Goal: Task Accomplishment & Management: Manage account settings

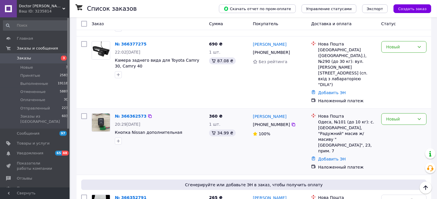
scroll to position [174, 0]
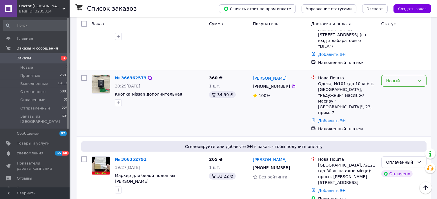
click at [422, 75] on div "Новый" at bounding box center [404, 81] width 45 height 12
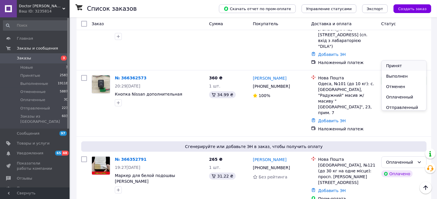
click at [402, 67] on li "Принят" at bounding box center [404, 66] width 45 height 10
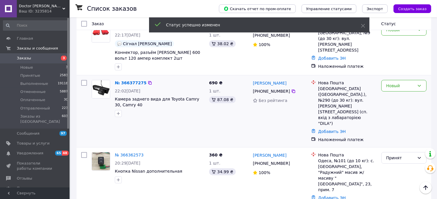
scroll to position [87, 0]
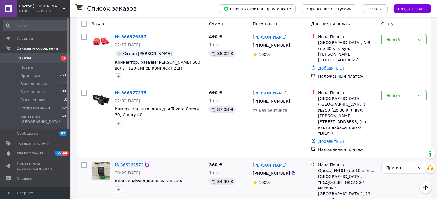
click at [129, 163] on link "№ 366362573" at bounding box center [129, 165] width 29 height 5
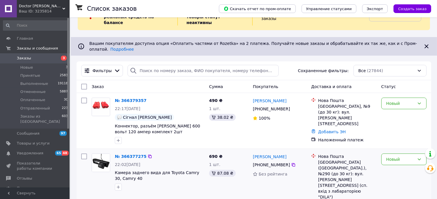
scroll to position [87, 0]
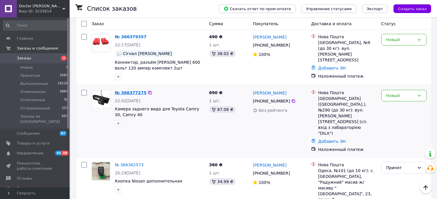
click at [135, 91] on link "№ 366377275" at bounding box center [131, 93] width 32 height 5
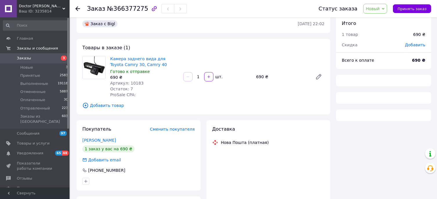
scroll to position [8, 0]
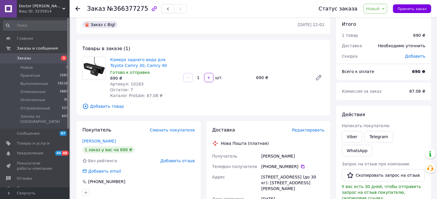
click at [387, 7] on span "Новый" at bounding box center [376, 9] width 24 height 10
click at [386, 20] on li "Принят" at bounding box center [381, 20] width 35 height 9
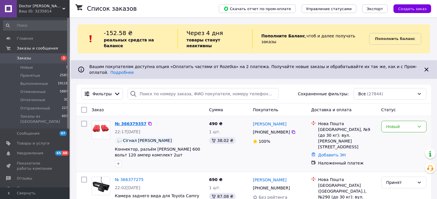
click at [133, 122] on link "№ 366379357" at bounding box center [131, 124] width 32 height 5
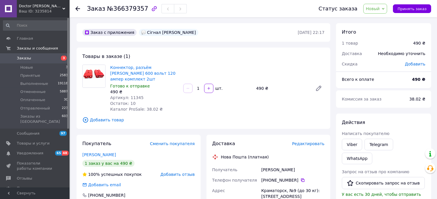
click at [388, 6] on span "Новый" at bounding box center [376, 9] width 24 height 10
click at [382, 21] on li "Принят" at bounding box center [381, 20] width 35 height 9
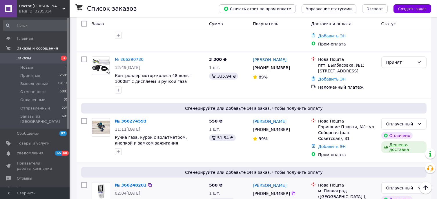
scroll to position [493, 0]
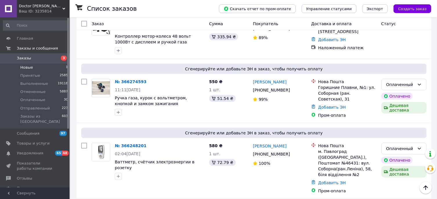
click at [25, 66] on span "Новые" at bounding box center [26, 67] width 13 height 5
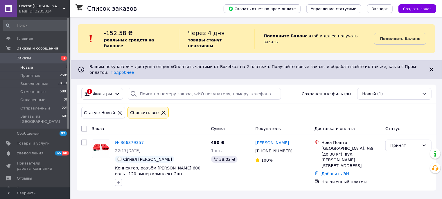
click at [161, 110] on icon at bounding box center [163, 112] width 5 height 5
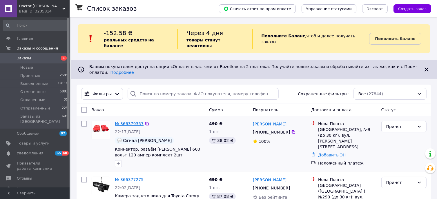
click at [133, 122] on link "№ 366379357" at bounding box center [129, 124] width 29 height 5
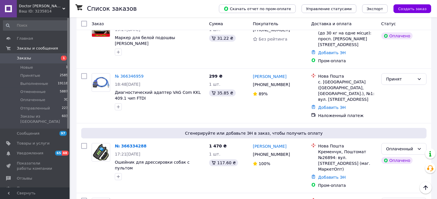
scroll to position [203, 0]
